Goal: Navigation & Orientation: Find specific page/section

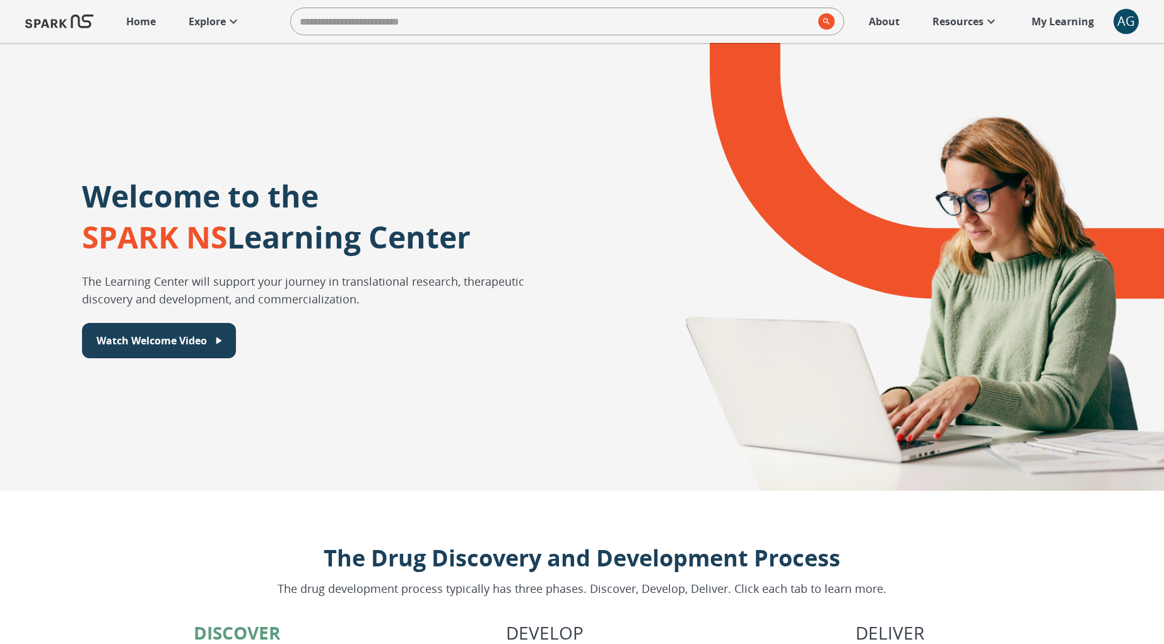
click at [215, 27] on p "Explore" at bounding box center [207, 21] width 37 height 15
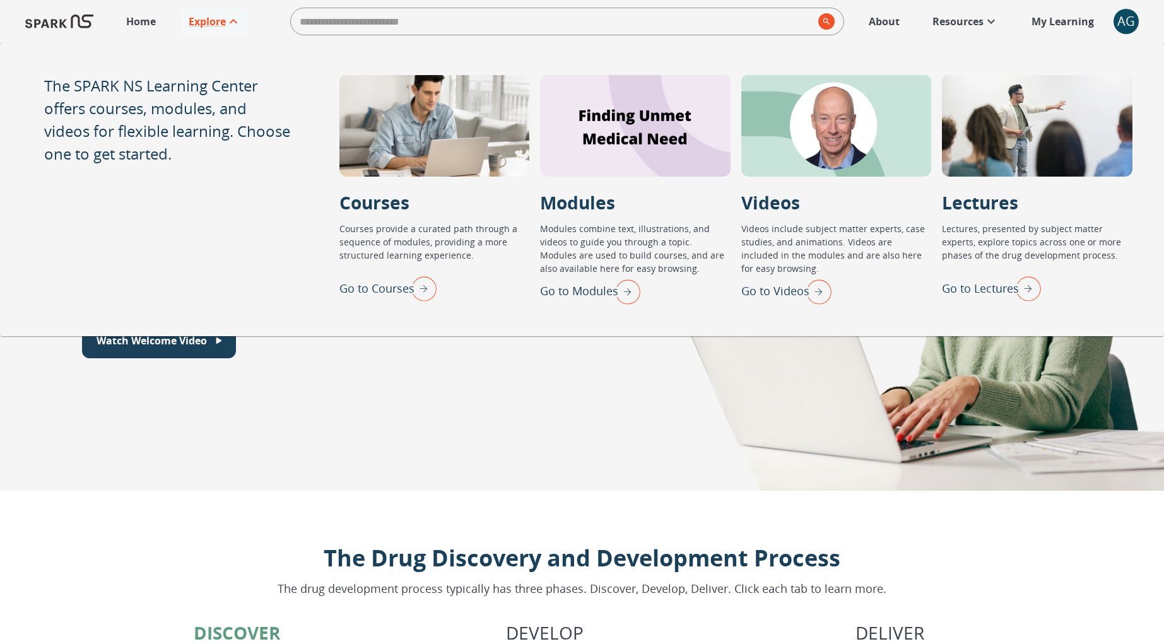
click at [1125, 29] on div "AG" at bounding box center [1125, 21] width 25 height 25
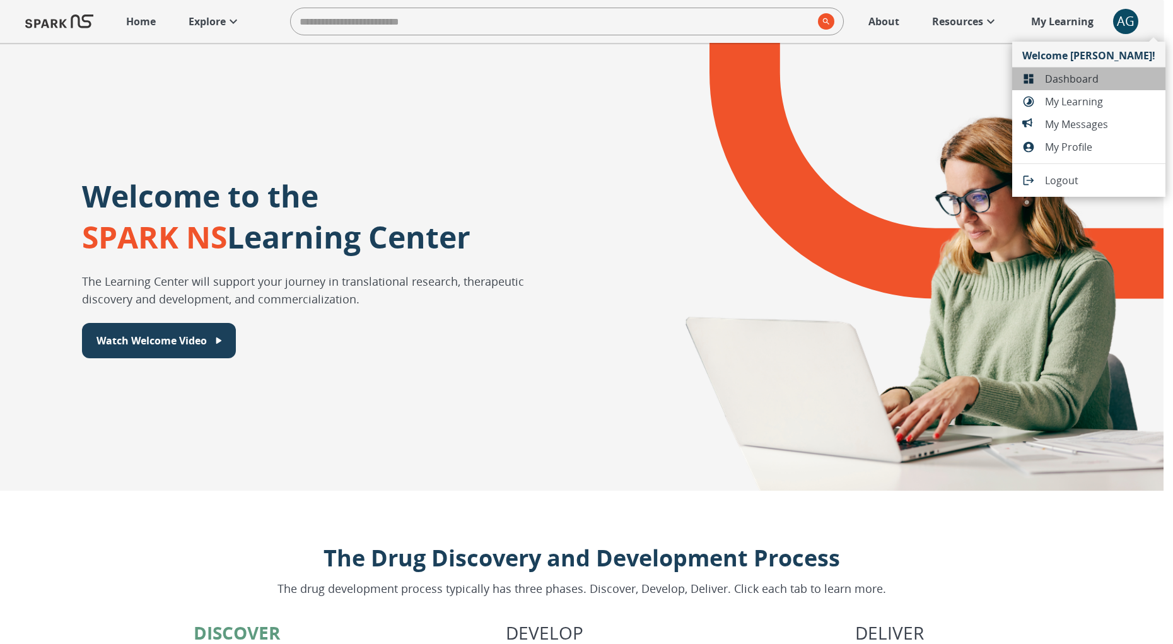
click at [1110, 81] on span "Dashboard" at bounding box center [1100, 78] width 110 height 15
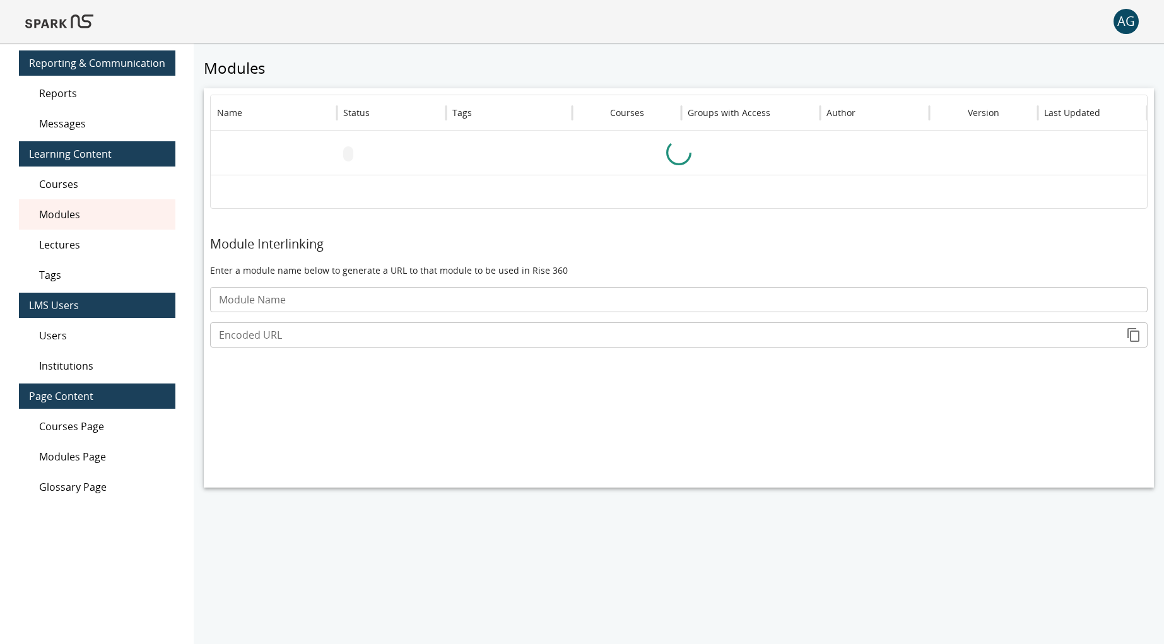
click at [76, 255] on div "Lectures" at bounding box center [97, 245] width 156 height 30
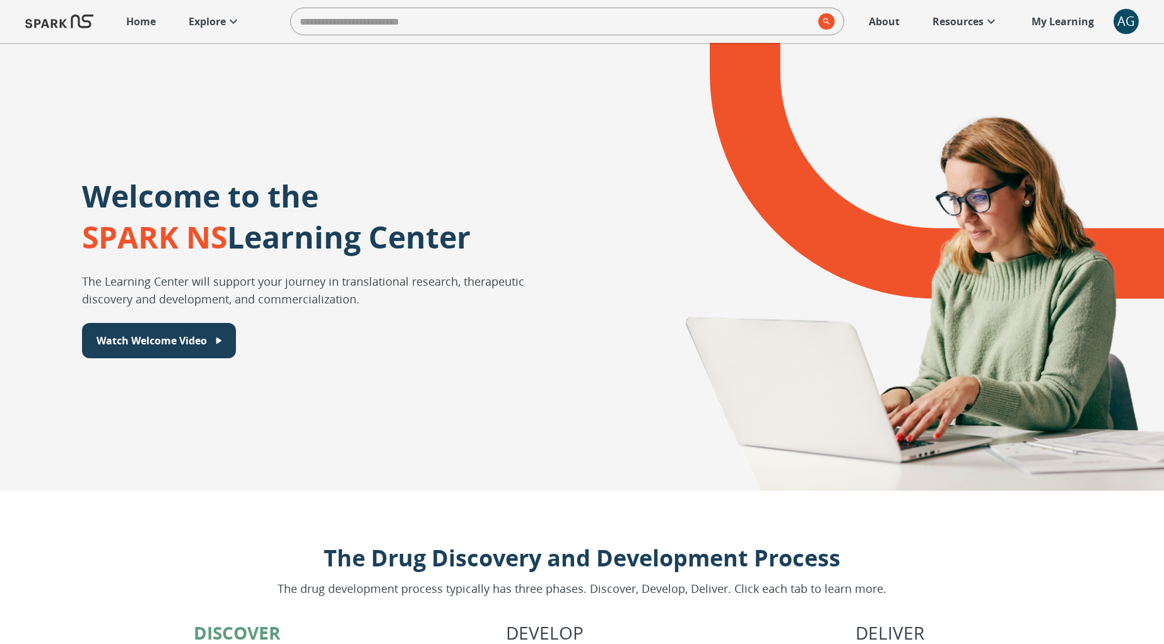
click at [1126, 22] on div "AG" at bounding box center [1125, 21] width 25 height 25
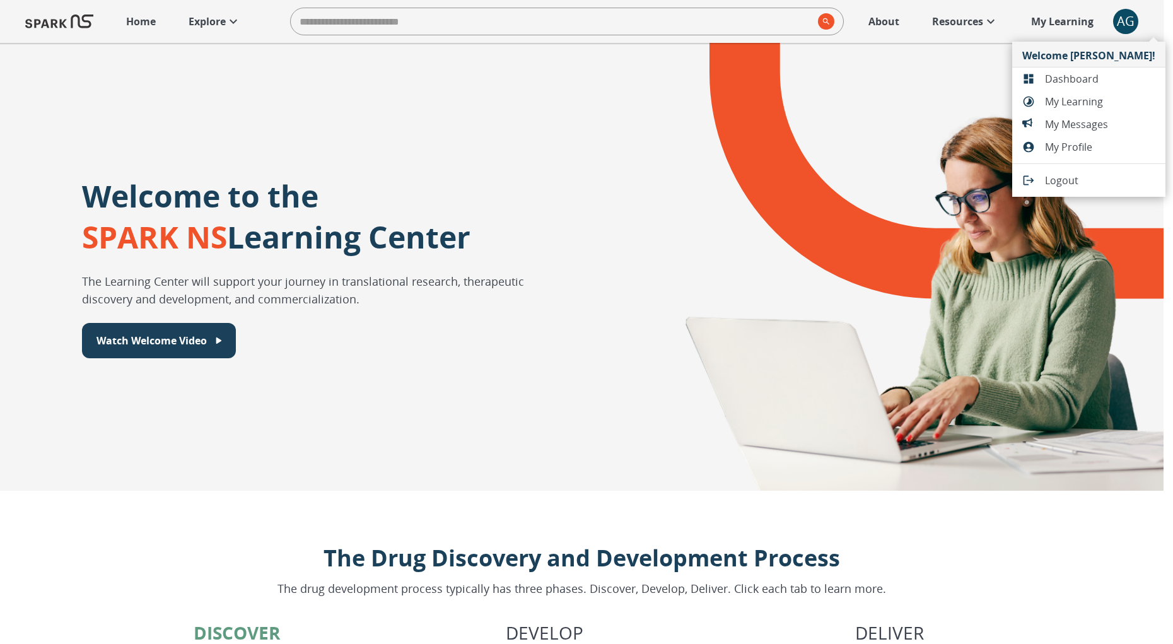
click at [1100, 86] on ul "Welcome [PERSON_NAME]! Dashboard My Learning My Messages My Profile Logout" at bounding box center [1088, 119] width 153 height 155
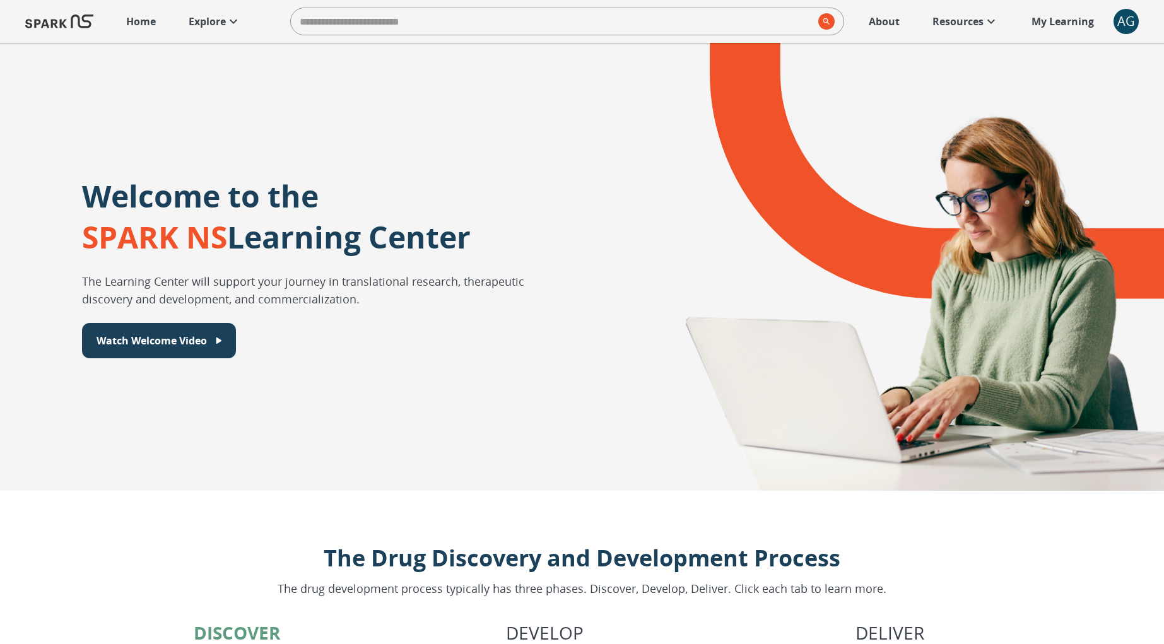
click at [1135, 28] on div "AG" at bounding box center [1125, 21] width 25 height 25
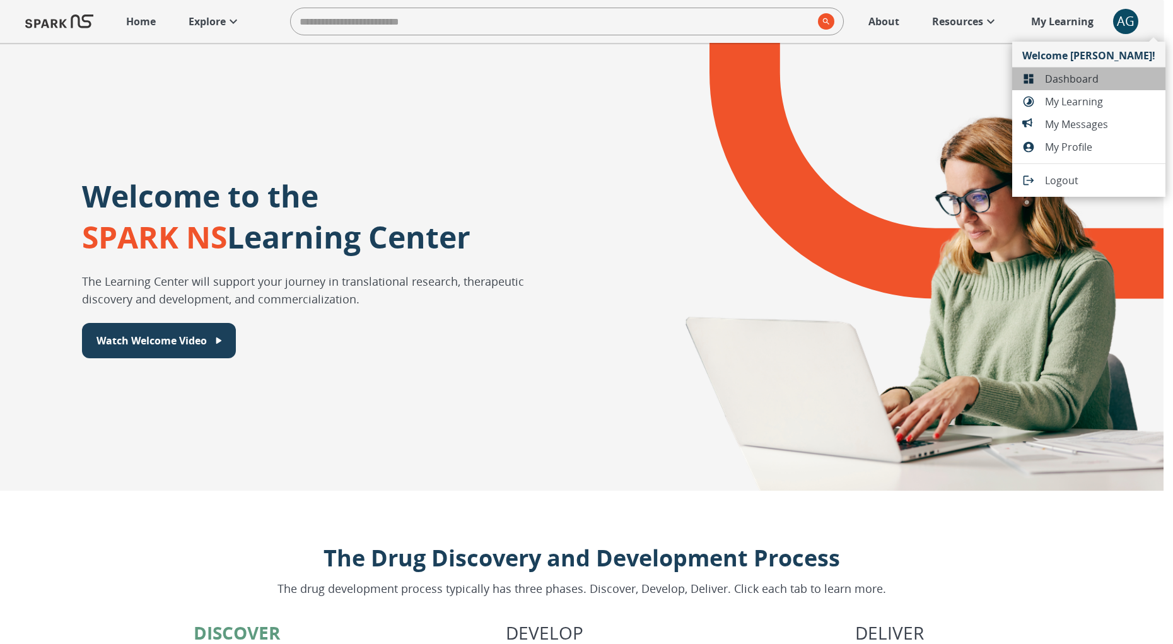
click at [1109, 67] on li "Dashboard" at bounding box center [1088, 78] width 153 height 23
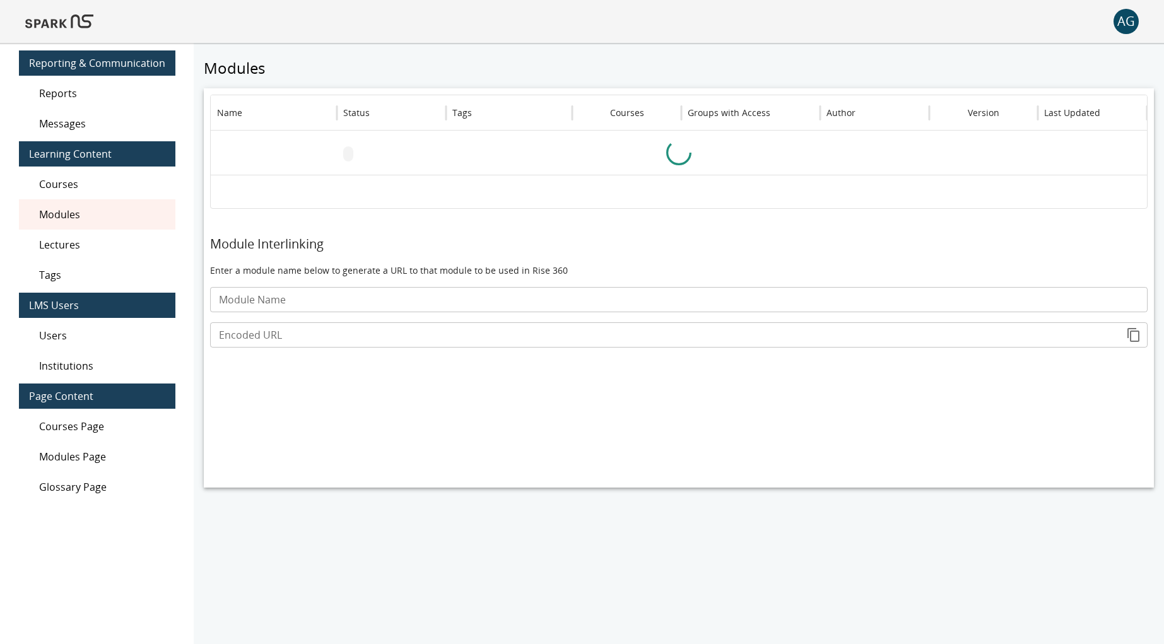
click at [91, 326] on div "Users" at bounding box center [97, 335] width 156 height 30
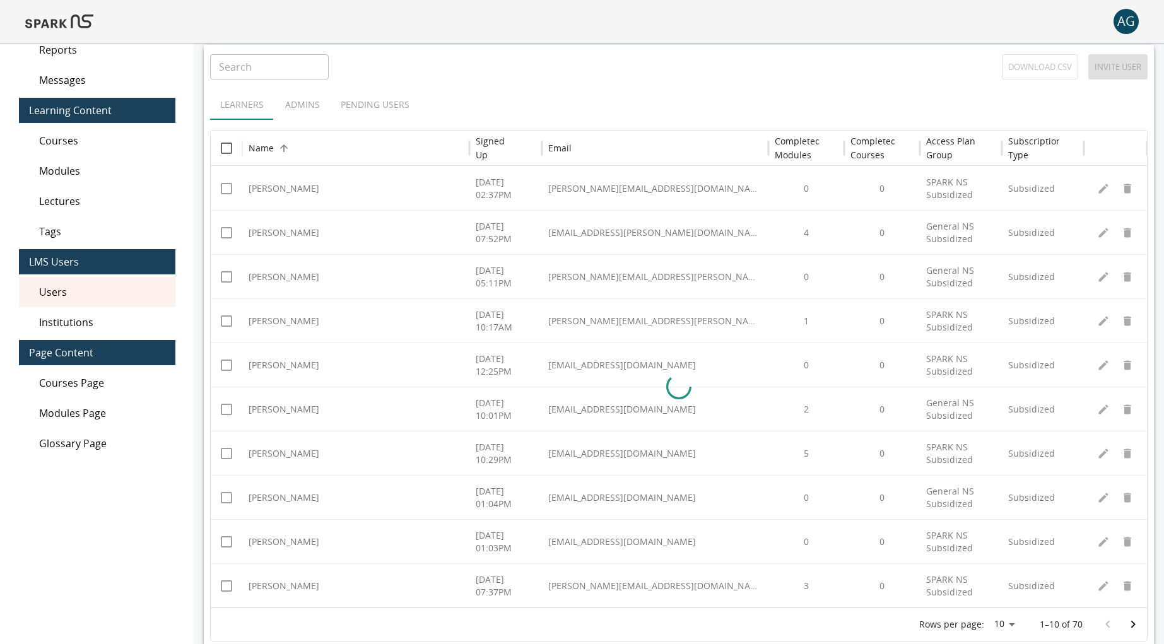
scroll to position [62, 0]
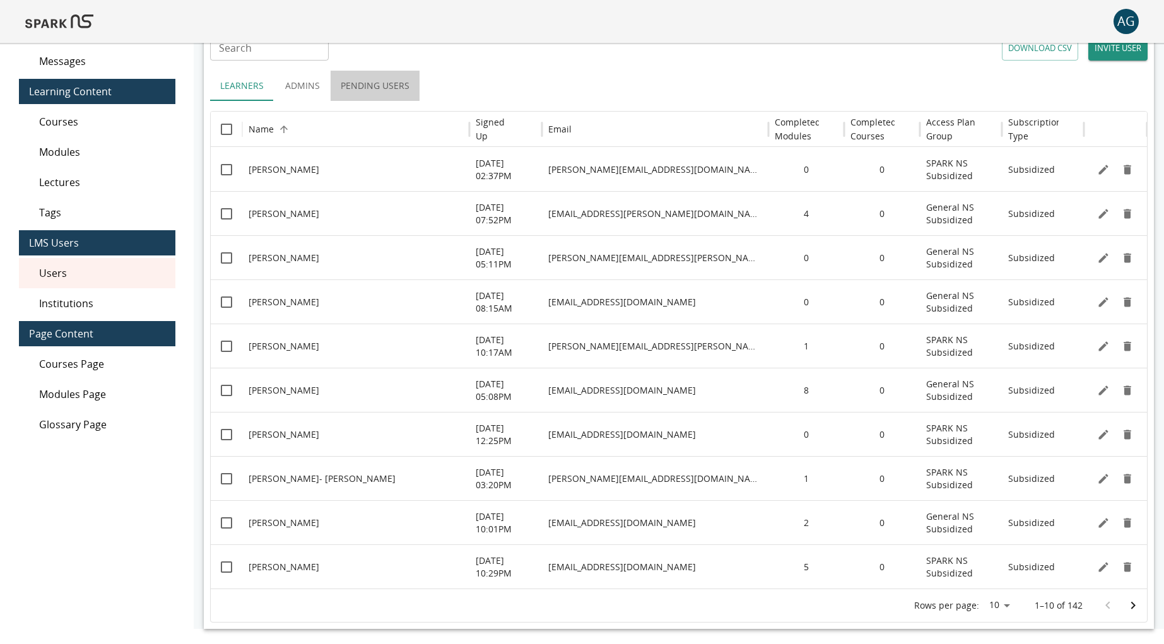
click at [374, 83] on button "Pending Users" at bounding box center [375, 86] width 89 height 30
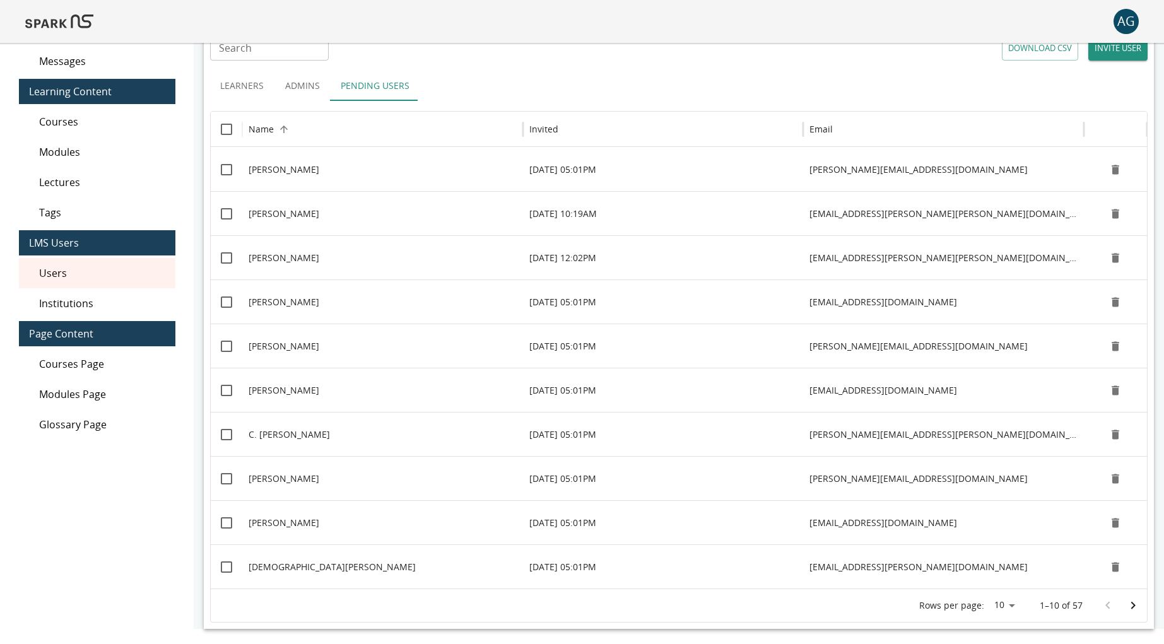
click at [373, 84] on button "Pending Users" at bounding box center [375, 86] width 89 height 30
click at [532, 122] on h6 "Invited" at bounding box center [543, 129] width 29 height 14
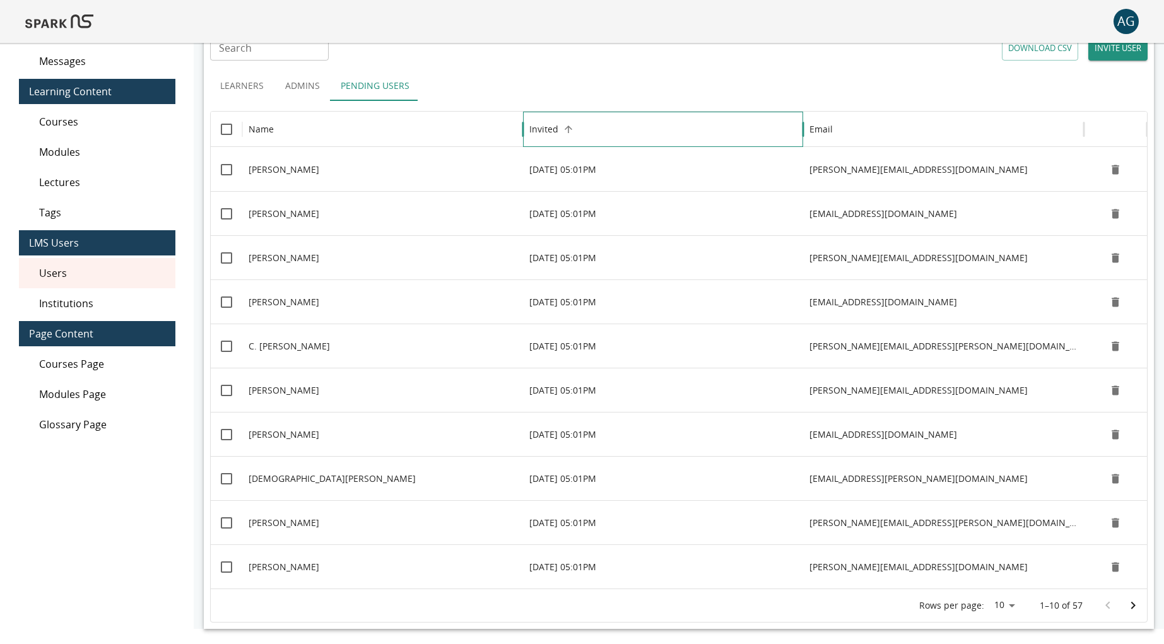
click at [548, 125] on h6 "Invited" at bounding box center [543, 129] width 29 height 14
click at [87, 27] on img at bounding box center [59, 21] width 68 height 30
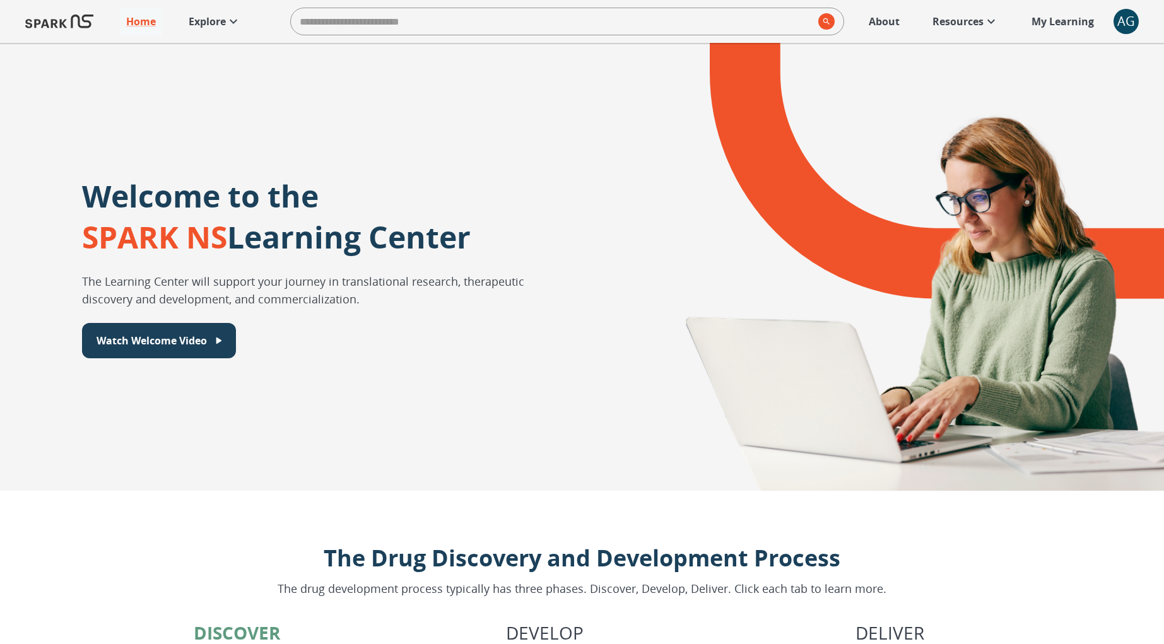
click at [213, 23] on p "Explore" at bounding box center [207, 21] width 37 height 15
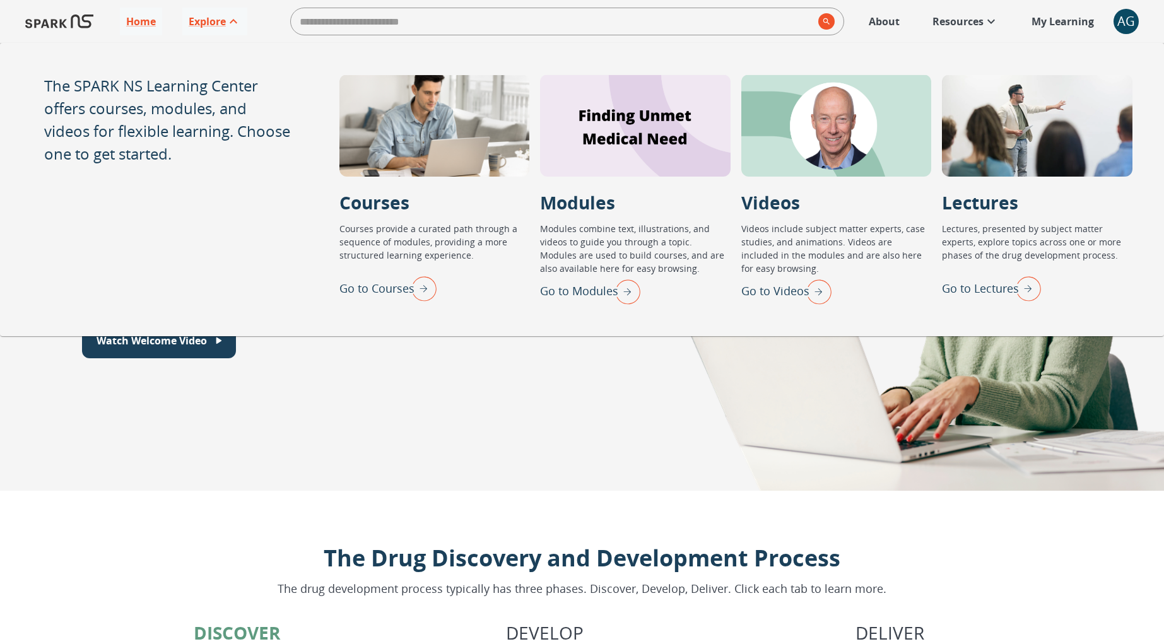
click at [625, 293] on img "Go to Modules" at bounding box center [625, 291] width 32 height 33
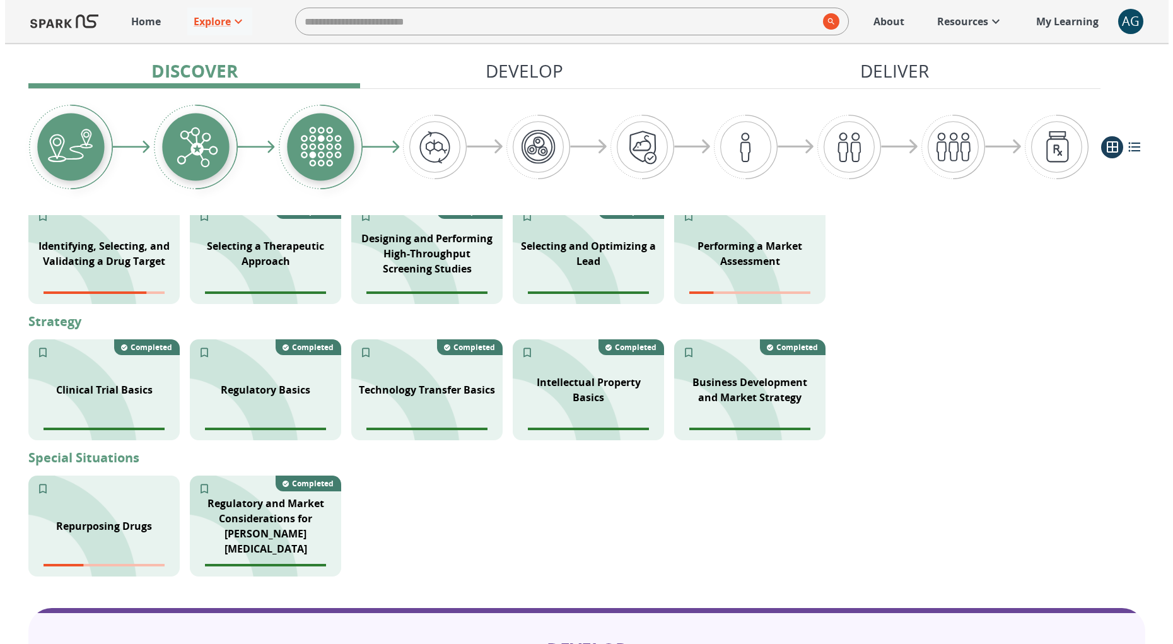
scroll to position [404, 0]
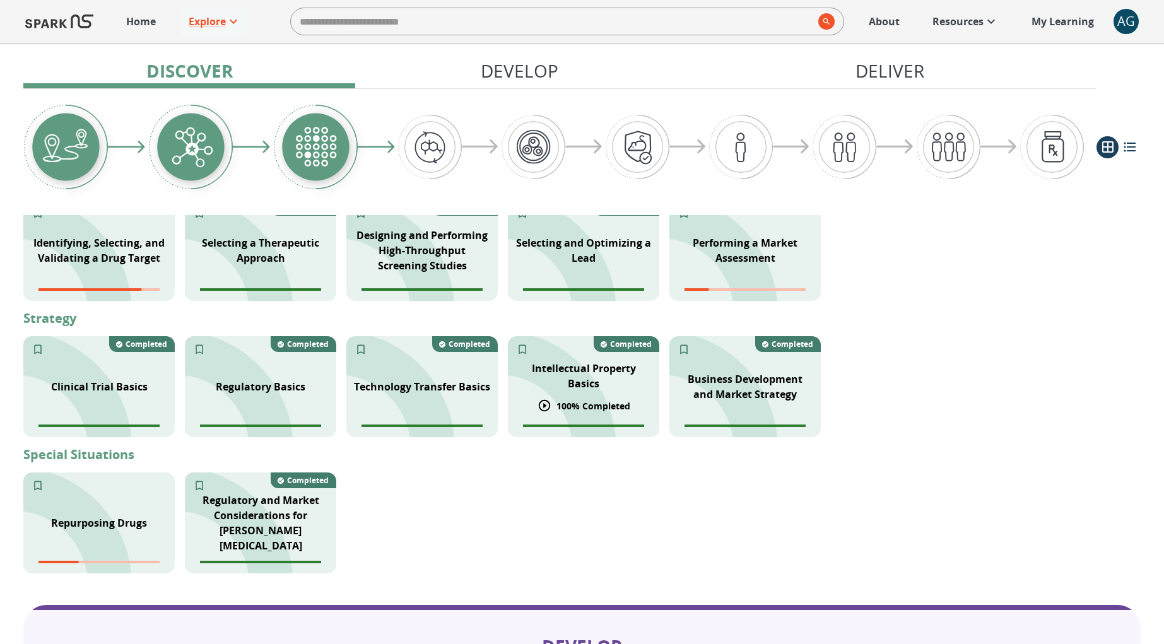
click at [582, 375] on p "Intellectual Property Basics" at bounding box center [583, 376] width 136 height 30
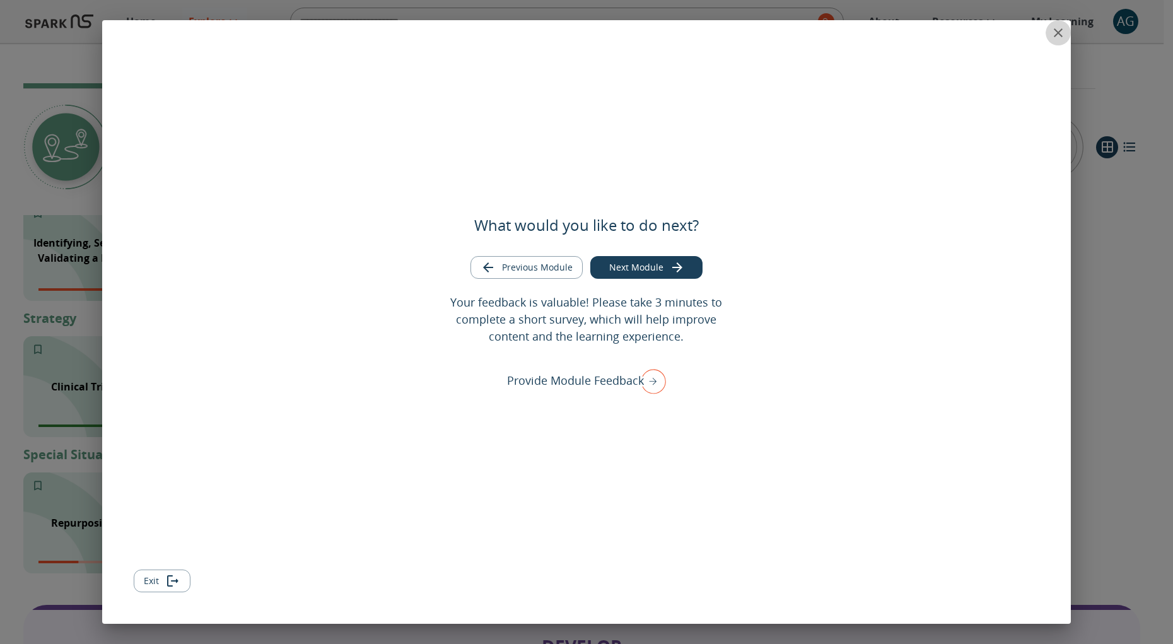
click at [1057, 35] on icon "close" at bounding box center [1058, 32] width 15 height 15
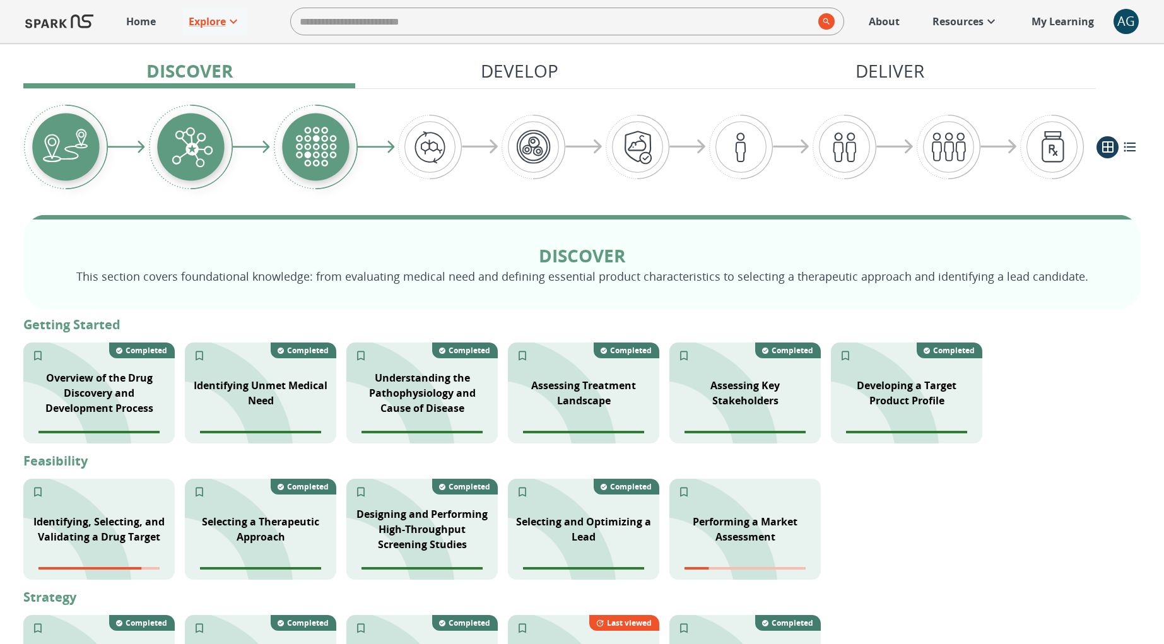
scroll to position [516, 0]
